Goal: Task Accomplishment & Management: Complete application form

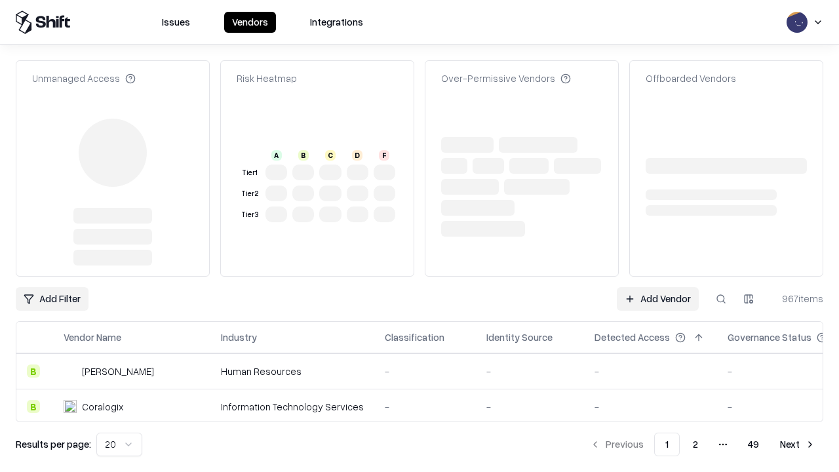
click at [657, 287] on link "Add Vendor" at bounding box center [658, 299] width 82 height 24
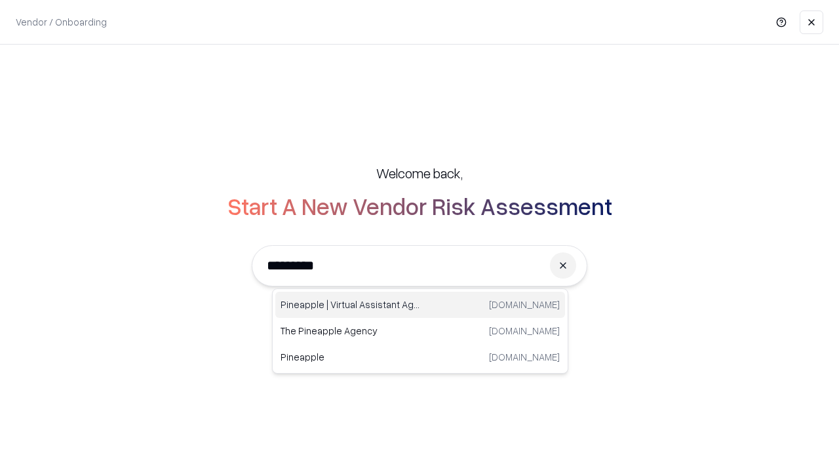
click at [420, 305] on div "Pineapple | Virtual Assistant Agency [DOMAIN_NAME]" at bounding box center [420, 305] width 290 height 26
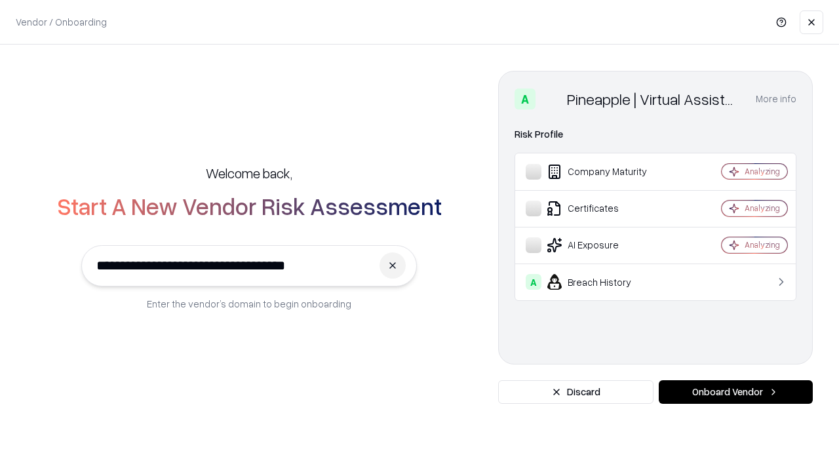
type input "**********"
click at [735, 392] on button "Onboard Vendor" at bounding box center [736, 392] width 154 height 24
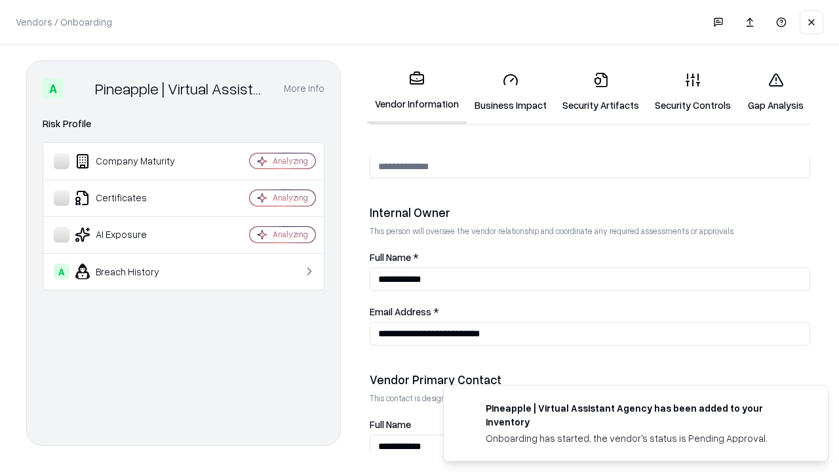
scroll to position [679, 0]
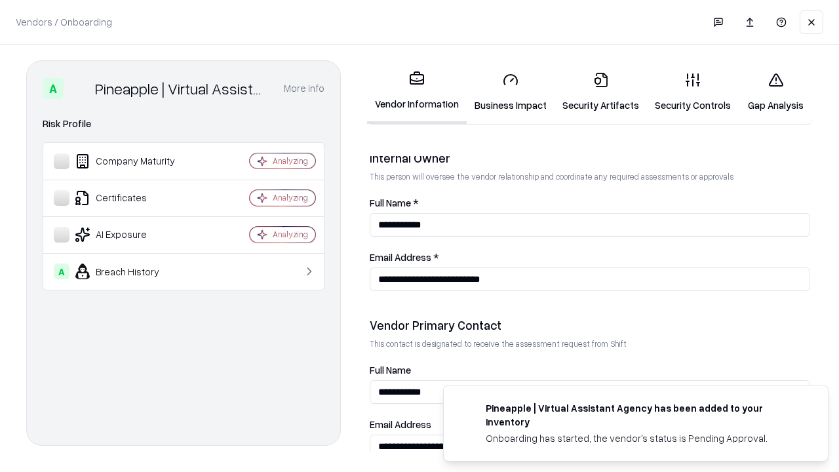
click at [511, 92] on link "Business Impact" at bounding box center [511, 92] width 88 height 61
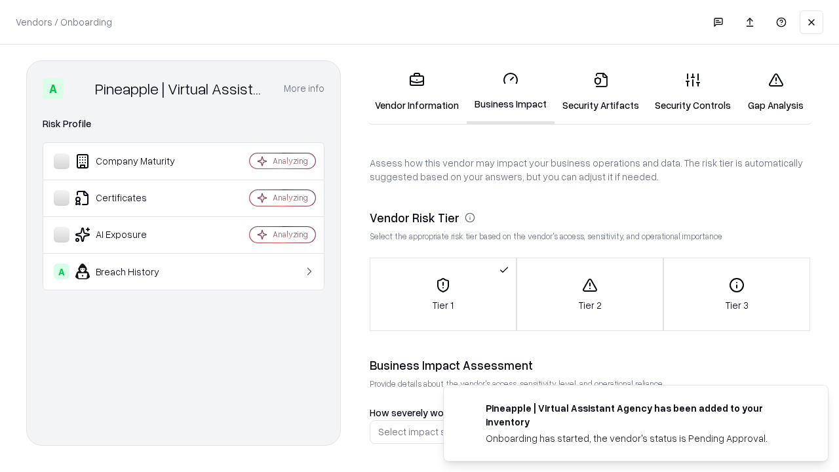
click at [600, 92] on link "Security Artifacts" at bounding box center [601, 92] width 92 height 61
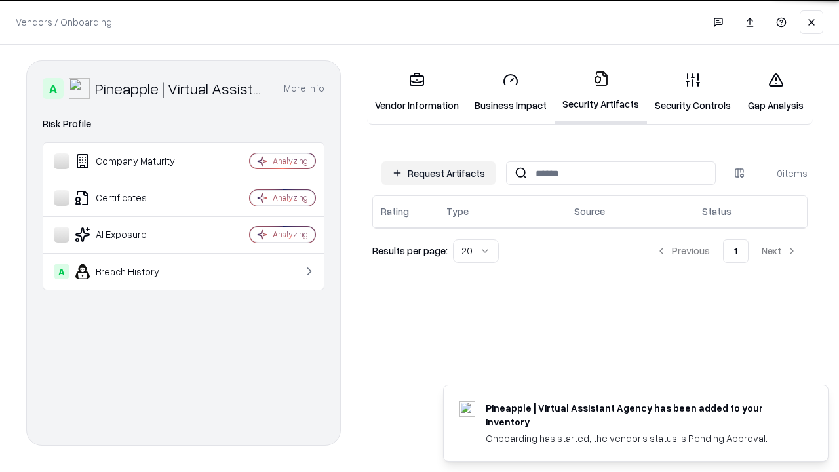
click at [439, 172] on button "Request Artifacts" at bounding box center [439, 173] width 114 height 24
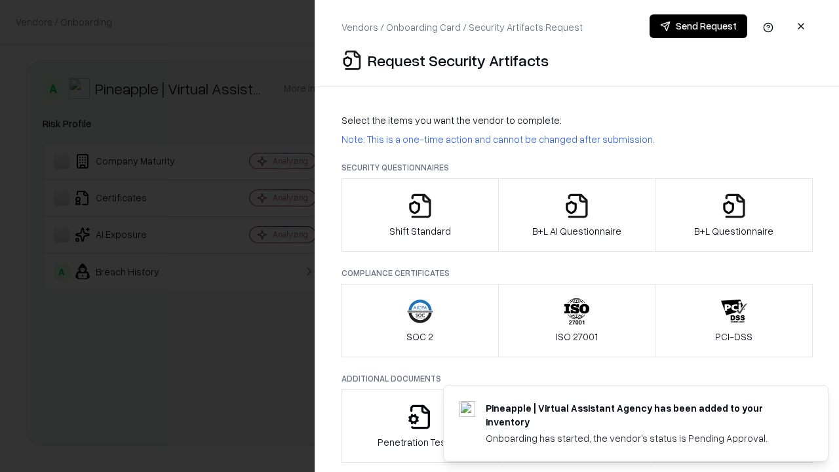
click at [420, 215] on icon "button" at bounding box center [420, 206] width 26 height 26
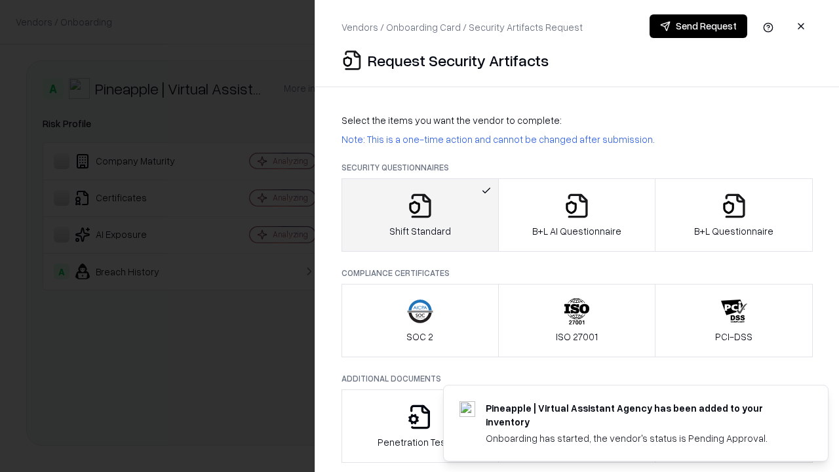
click at [698, 26] on button "Send Request" at bounding box center [699, 26] width 98 height 24
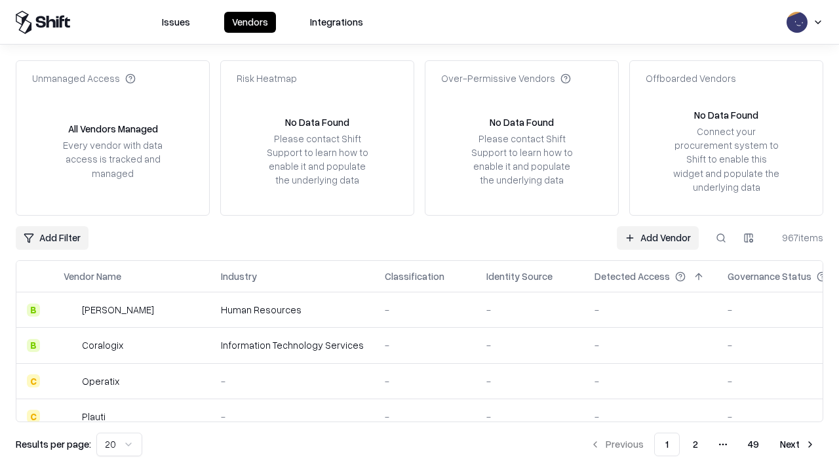
click at [721, 237] on button at bounding box center [721, 238] width 24 height 24
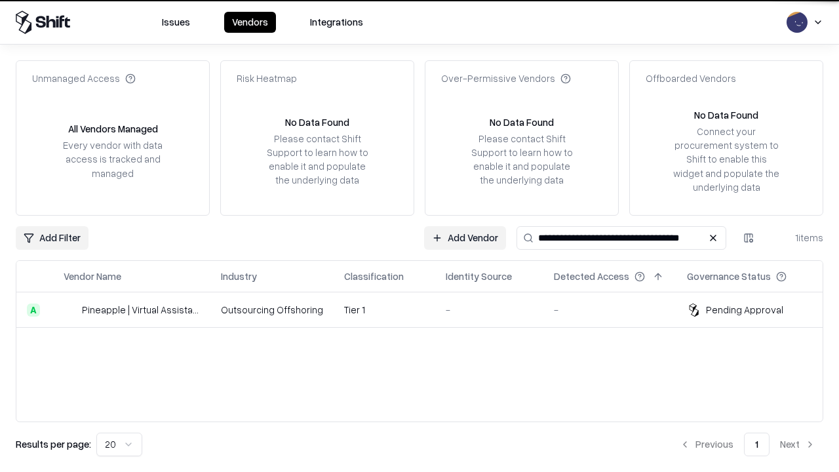
type input "**********"
click at [427, 309] on td "Tier 1" at bounding box center [385, 309] width 102 height 35
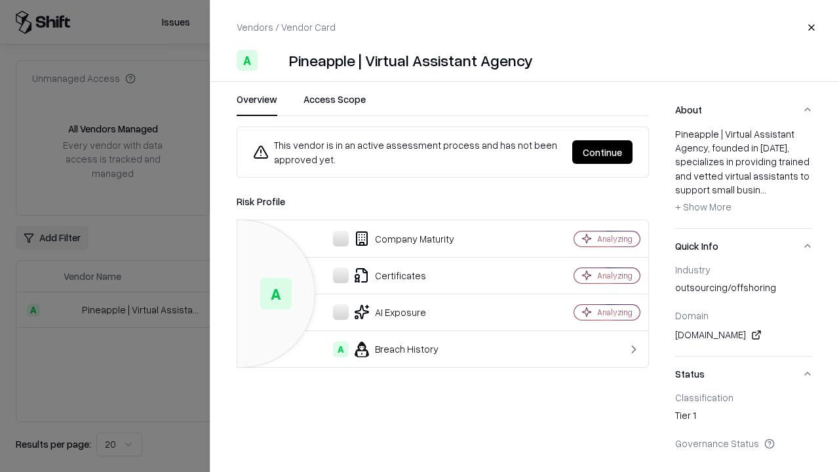
click at [602, 152] on button "Continue" at bounding box center [602, 152] width 60 height 24
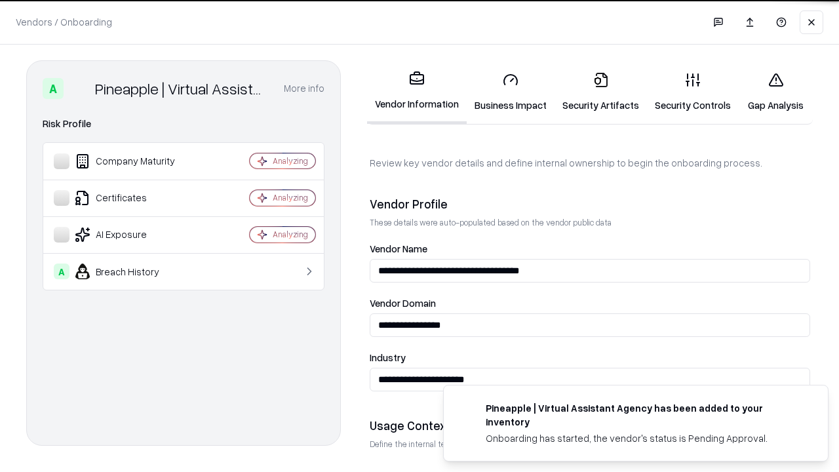
click at [600, 92] on link "Security Artifacts" at bounding box center [601, 92] width 92 height 61
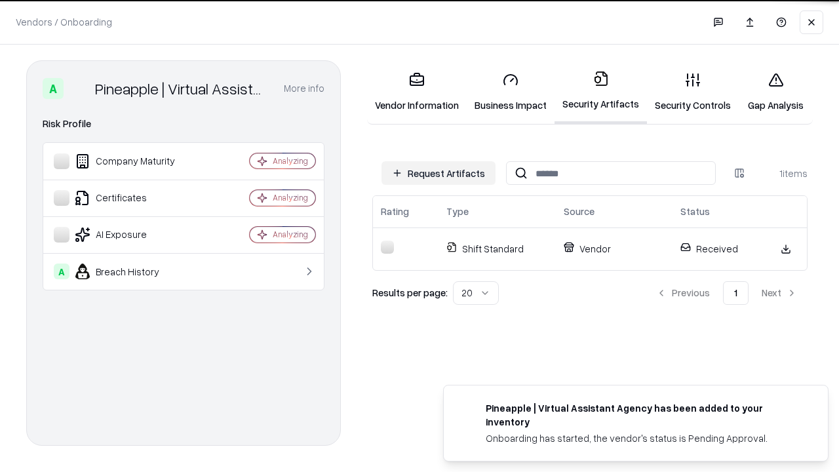
click at [775, 92] on link "Gap Analysis" at bounding box center [776, 92] width 74 height 61
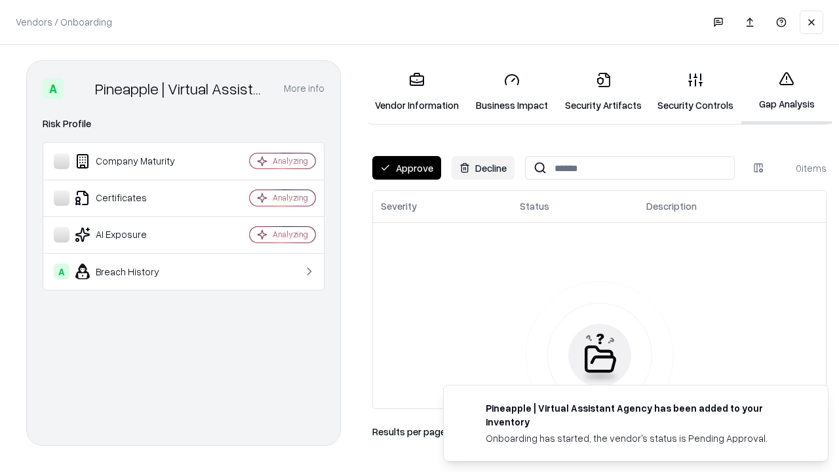
click at [406, 168] on button "Approve" at bounding box center [406, 168] width 69 height 24
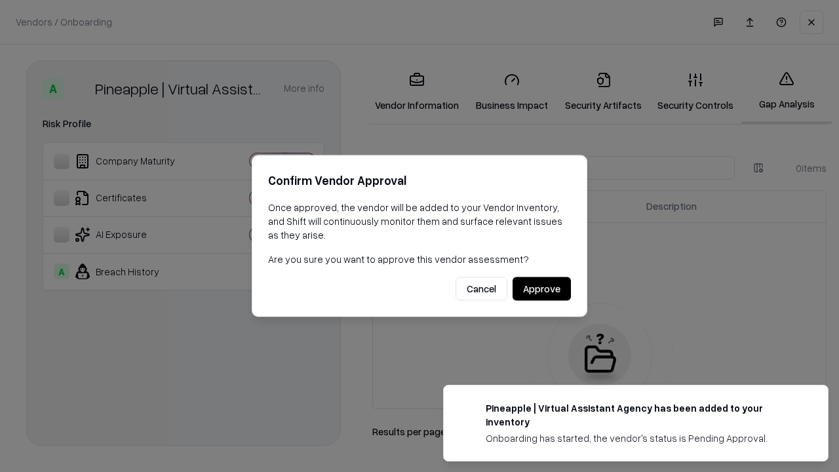
click at [541, 288] on button "Approve" at bounding box center [542, 289] width 58 height 24
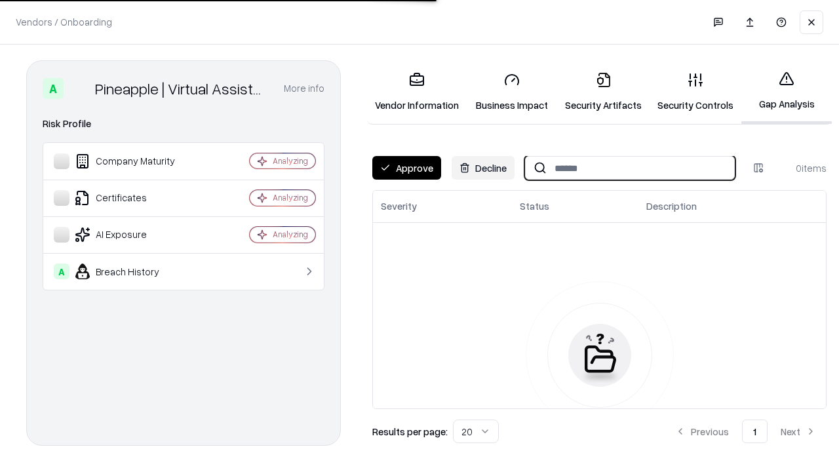
type input "**********"
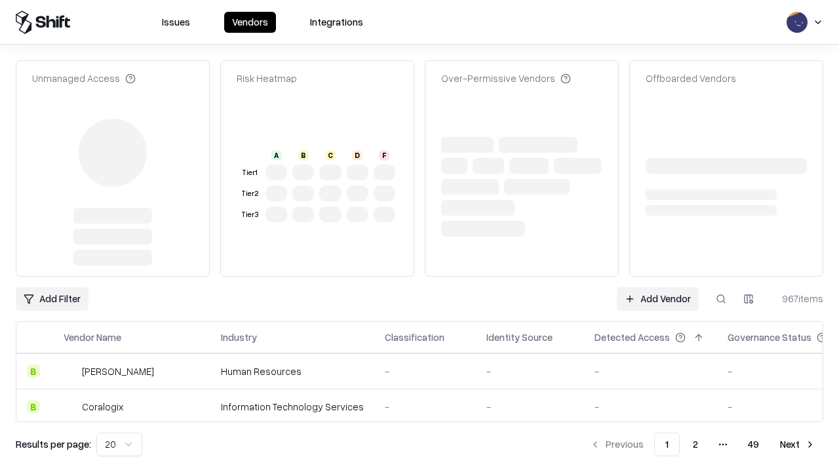
click at [657, 287] on link "Add Vendor" at bounding box center [658, 299] width 82 height 24
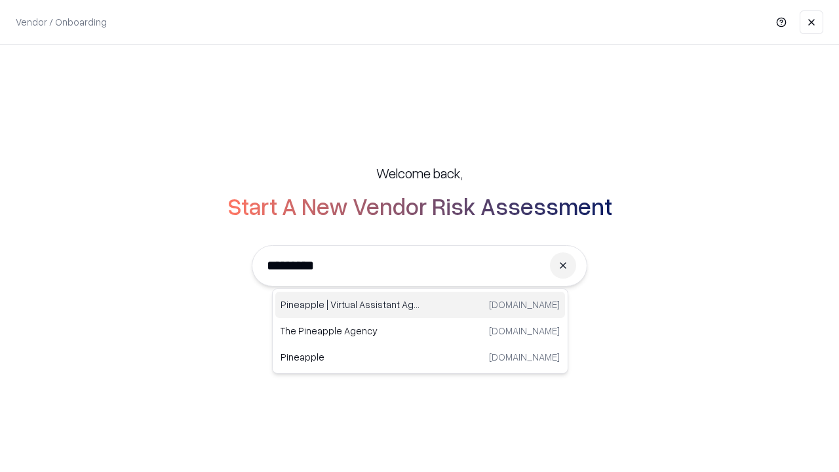
click at [420, 305] on div "Pineapple | Virtual Assistant Agency [DOMAIN_NAME]" at bounding box center [420, 305] width 290 height 26
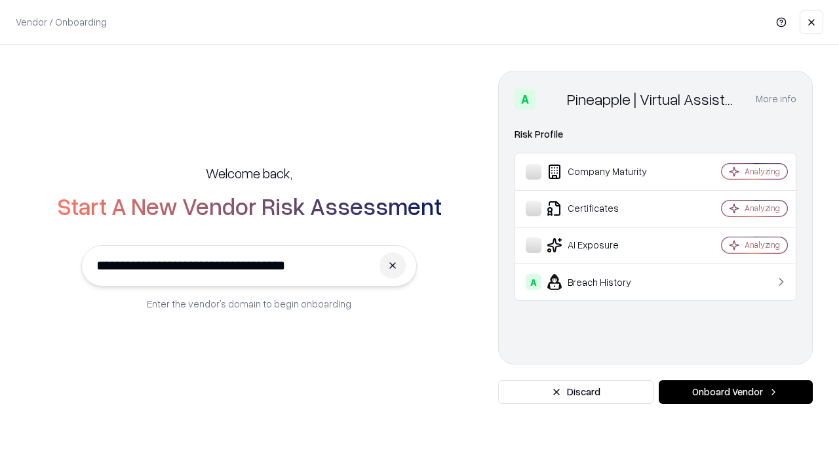
type input "**********"
click at [735, 392] on button "Onboard Vendor" at bounding box center [736, 392] width 154 height 24
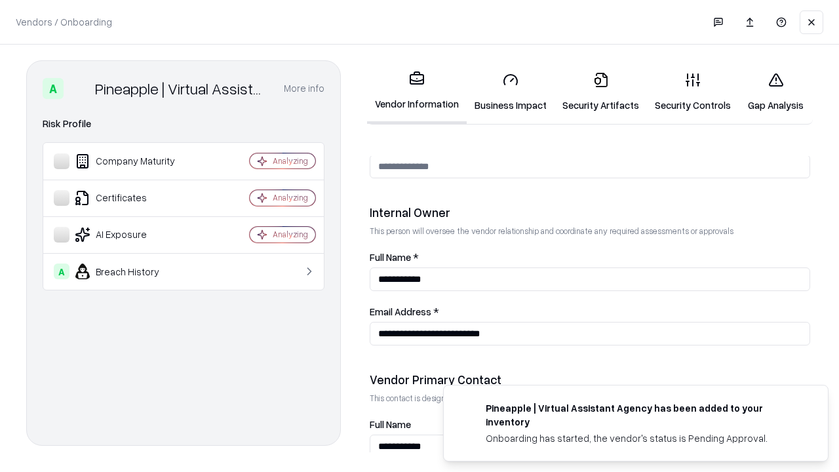
scroll to position [679, 0]
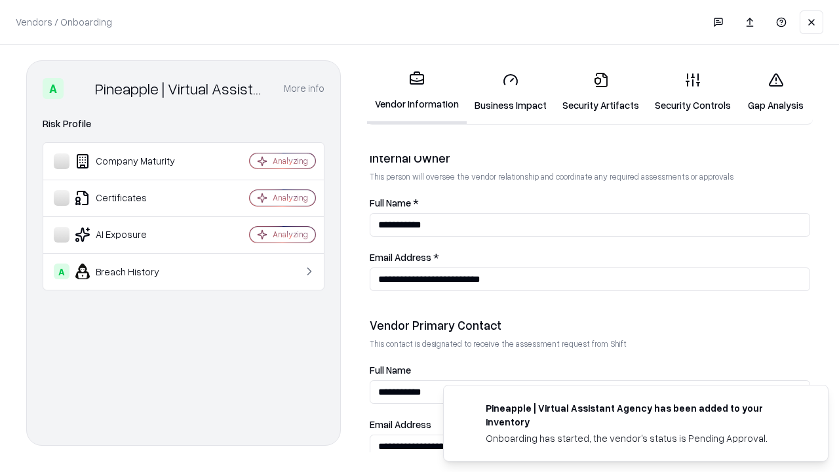
click at [775, 92] on link "Gap Analysis" at bounding box center [776, 92] width 74 height 61
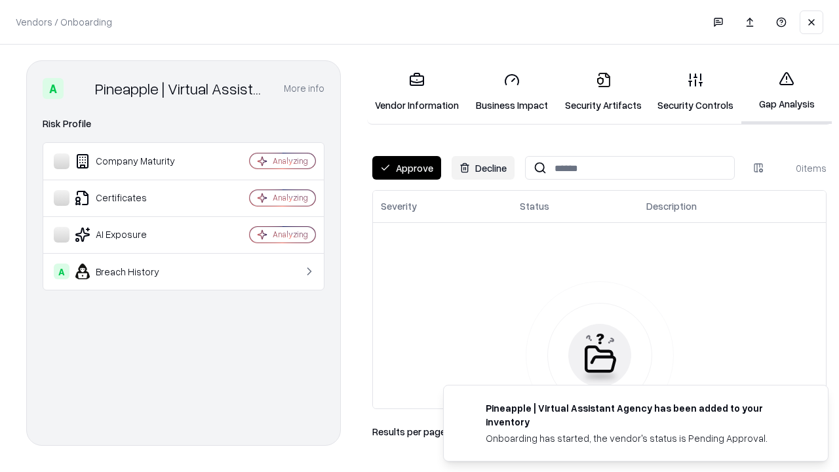
click at [406, 168] on button "Approve" at bounding box center [406, 168] width 69 height 24
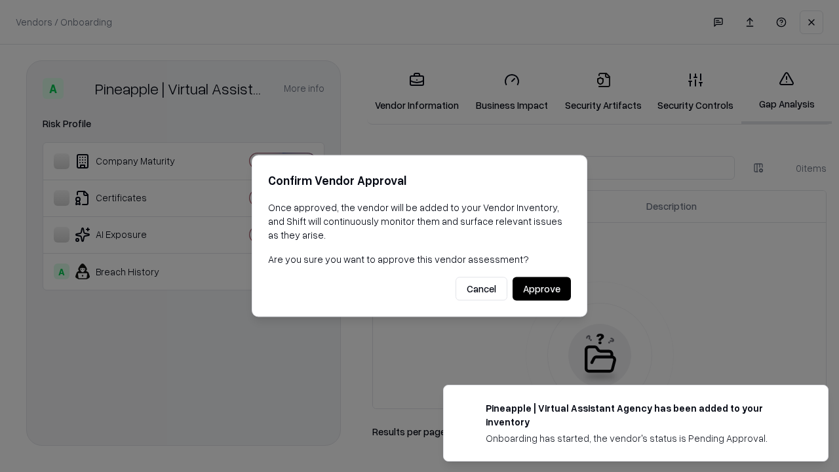
click at [541, 288] on button "Approve" at bounding box center [542, 289] width 58 height 24
